Goal: Find specific page/section: Find specific page/section

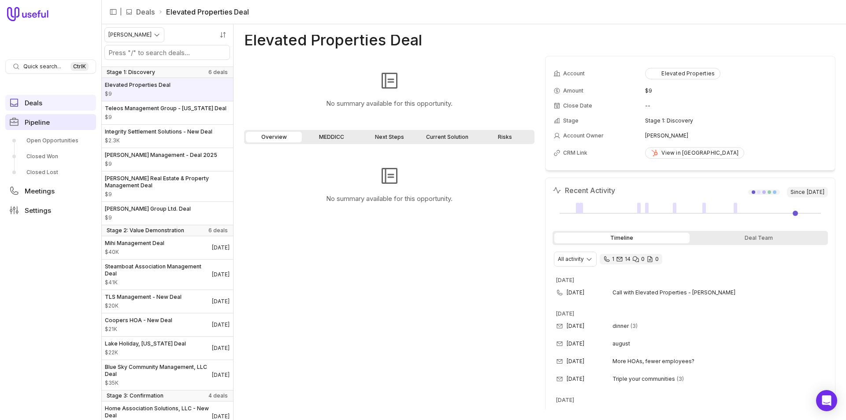
click at [57, 123] on link "Pipeline" at bounding box center [50, 122] width 91 height 16
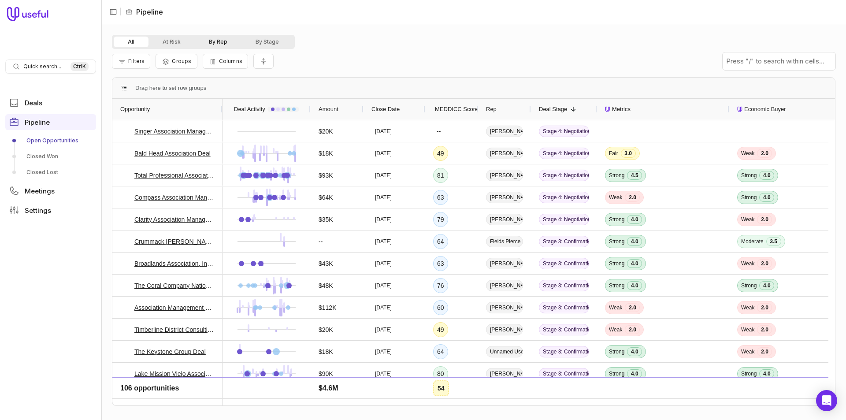
click at [208, 44] on button "By Rep" at bounding box center [218, 42] width 47 height 11
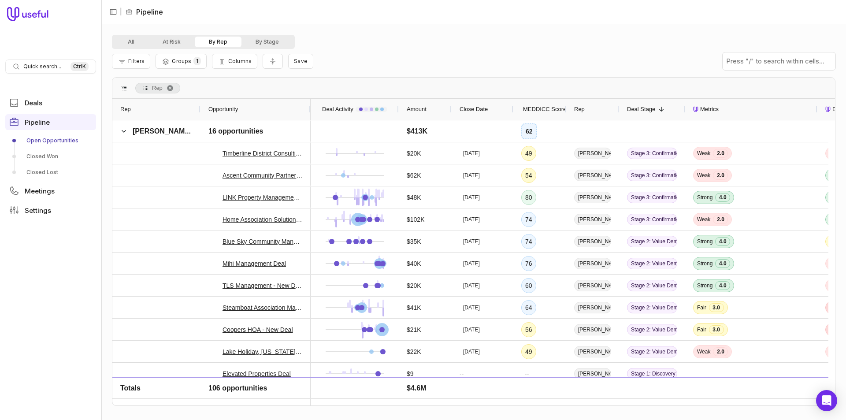
click at [527, 106] on span "MEDDICC Score" at bounding box center [544, 109] width 43 height 11
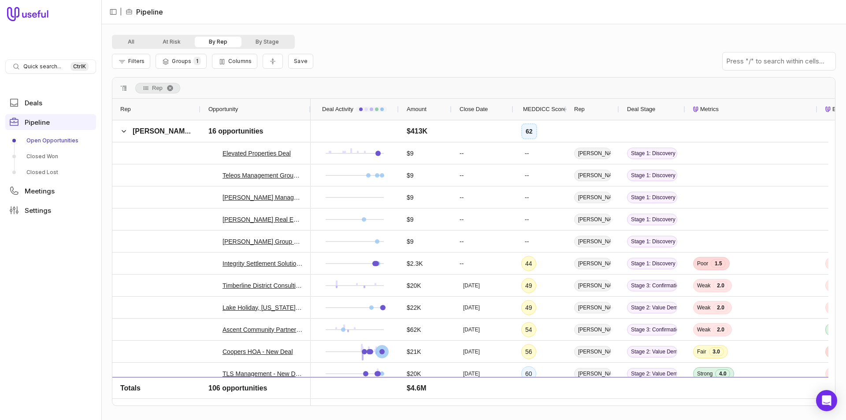
click at [528, 107] on span "MEDDICC Score" at bounding box center [544, 109] width 43 height 11
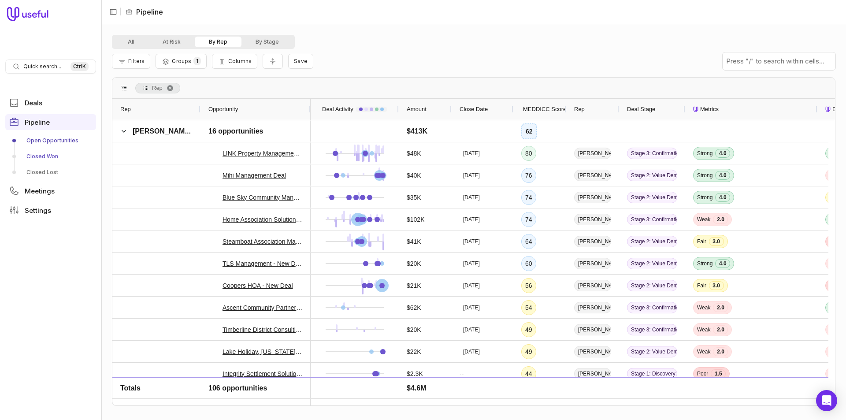
click at [43, 155] on link "Closed Won" at bounding box center [50, 156] width 91 height 14
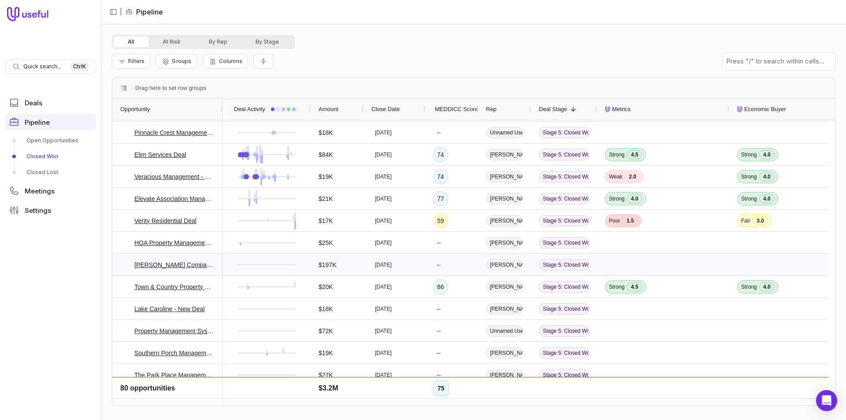
scroll to position [44, 0]
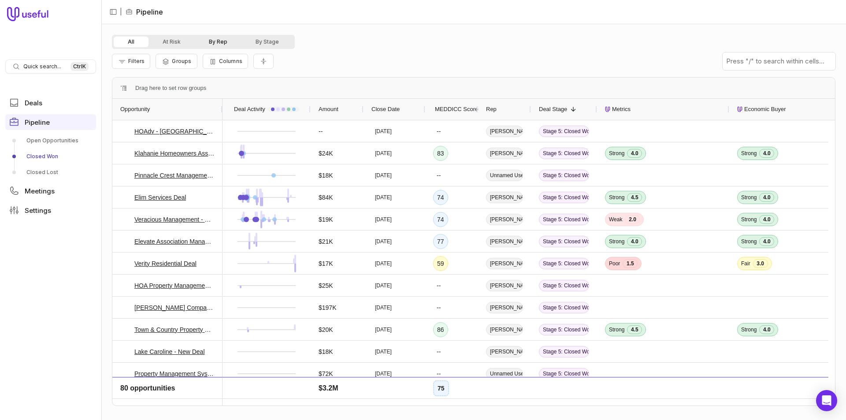
click at [224, 40] on button "By Rep" at bounding box center [218, 42] width 47 height 11
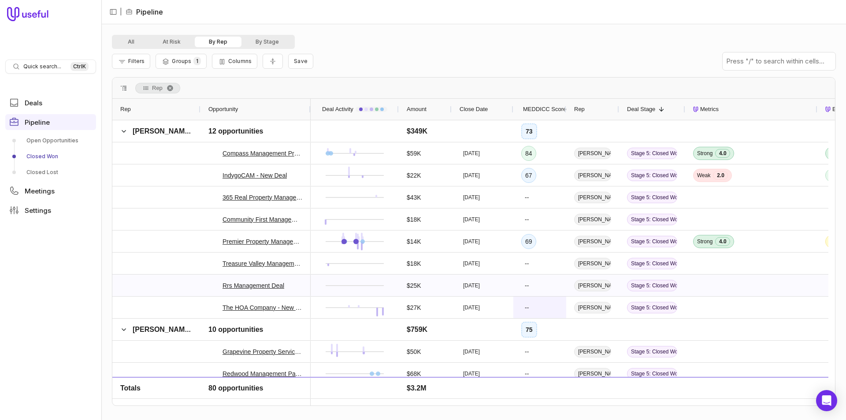
scroll to position [1396, 0]
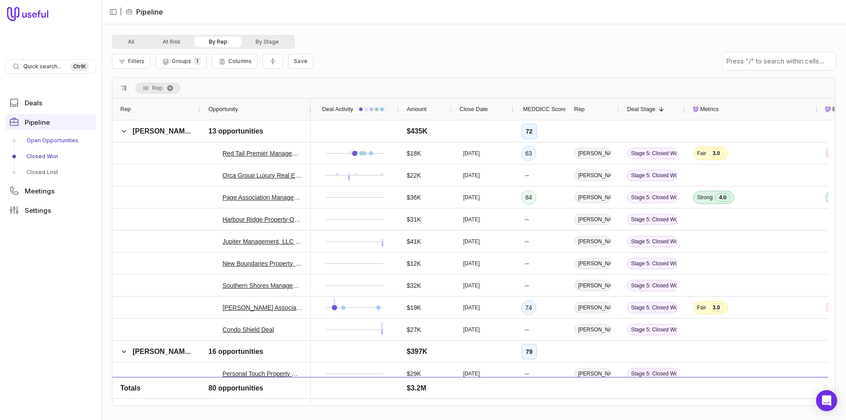
click at [66, 135] on link "Open Opportunities" at bounding box center [50, 140] width 91 height 14
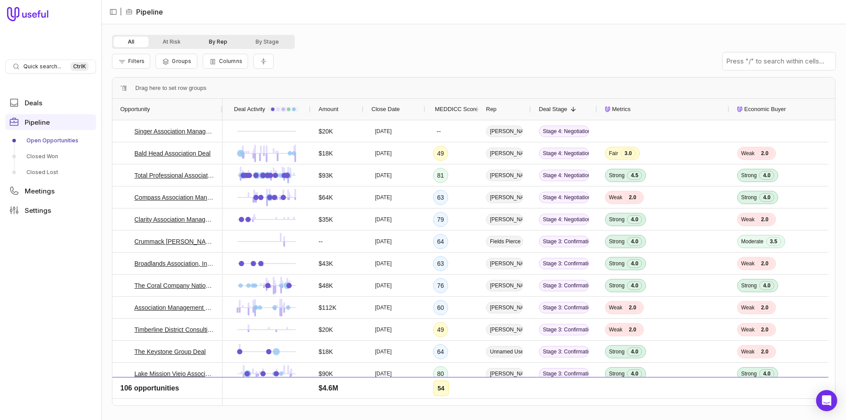
click at [216, 40] on button "By Rep" at bounding box center [218, 42] width 47 height 11
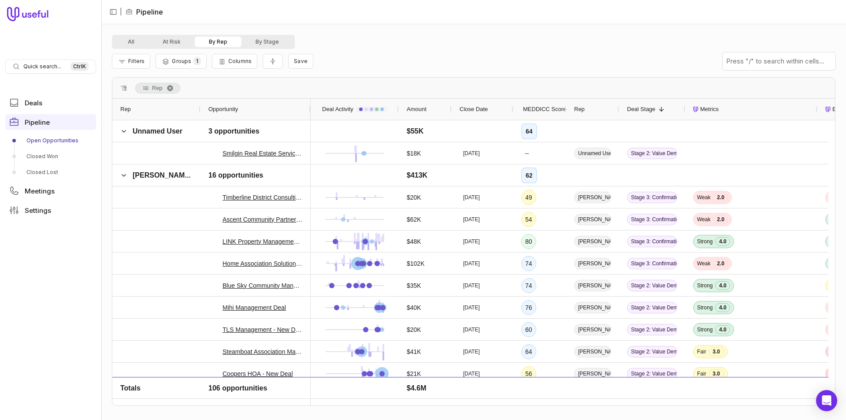
click at [535, 111] on span "MEDDICC Score" at bounding box center [544, 109] width 43 height 11
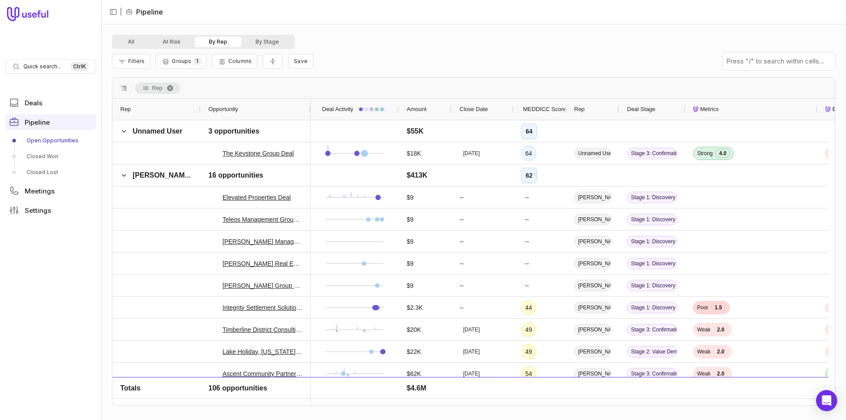
click at [536, 105] on span "MEDDICC Score" at bounding box center [544, 109] width 43 height 11
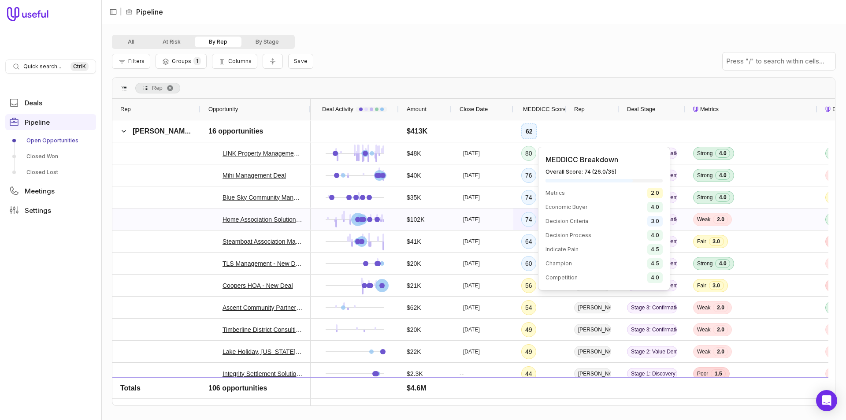
scroll to position [2158, 0]
